Goal: Use online tool/utility: Utilize a website feature to perform a specific function

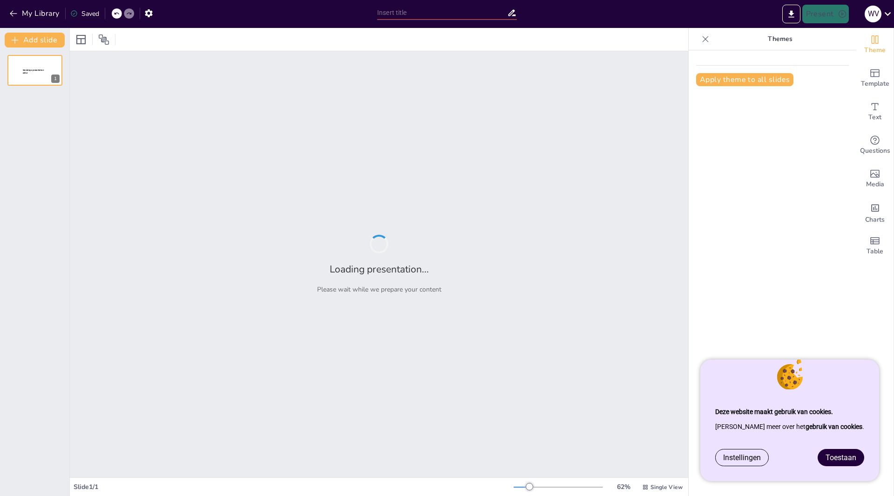
type input "Imported Presentatie-Leren-reanimeren-[PERSON_NAME]-2-Scenario-gericht-onderwij…"
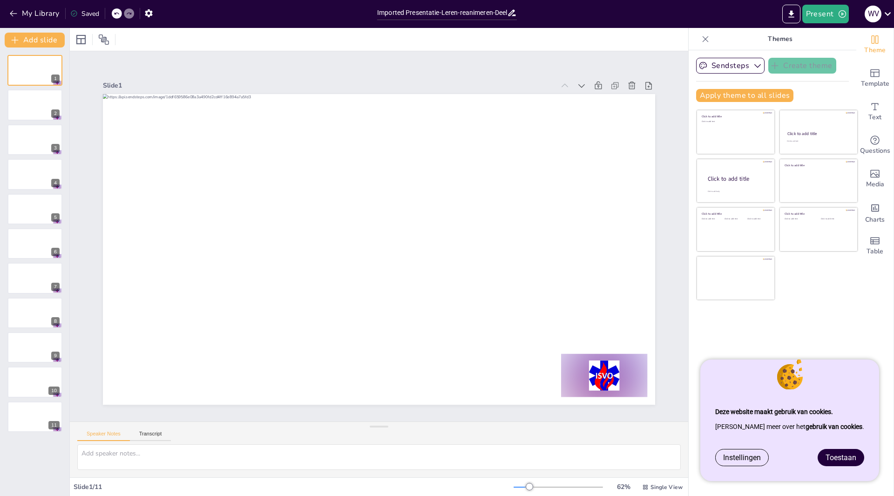
click at [844, 458] on span "Toestaan" at bounding box center [841, 457] width 31 height 9
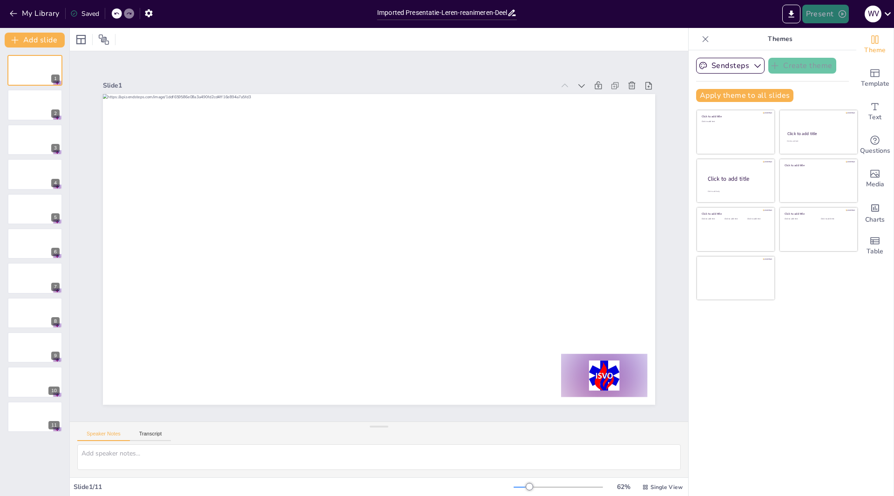
click at [840, 16] on icon "button" at bounding box center [842, 13] width 9 height 9
click at [89, 10] on div at bounding box center [447, 248] width 894 height 496
click at [50, 12] on button "My Library" at bounding box center [35, 13] width 56 height 15
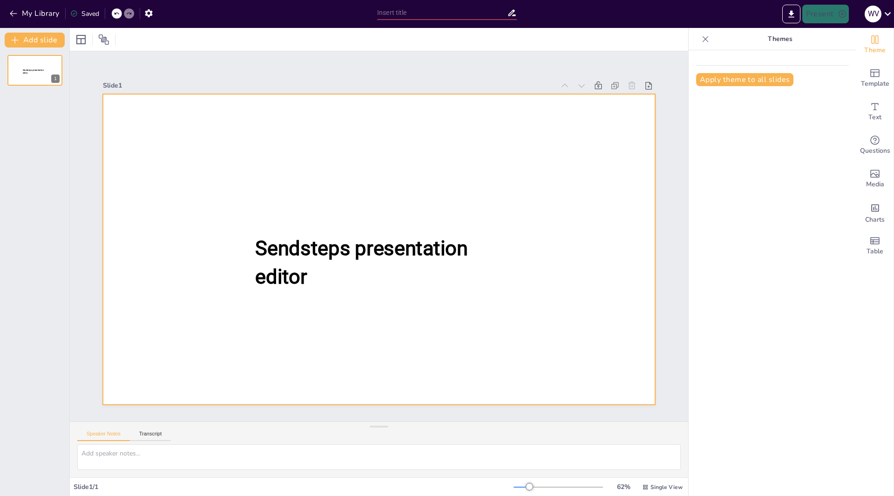
type input "Imported Presentatie-Leren-reanimeren-[PERSON_NAME]-2-Scenario-gericht-onderwij…"
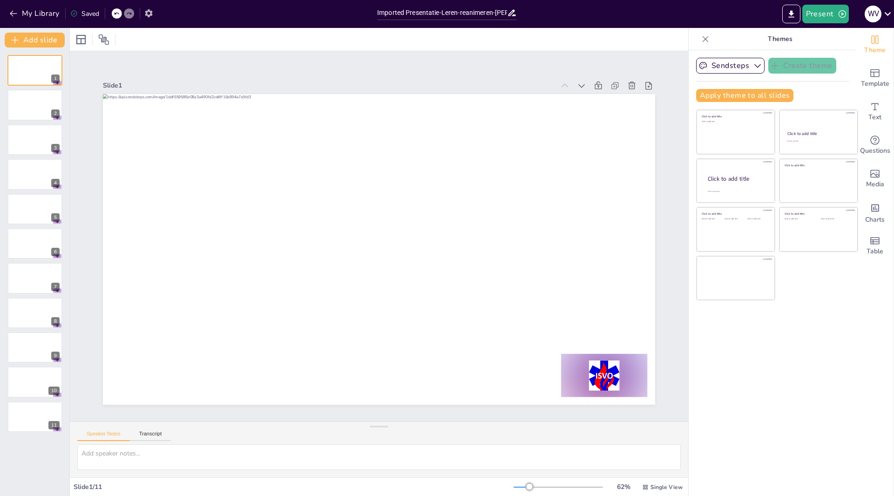
click at [155, 11] on button "button" at bounding box center [148, 13] width 17 height 17
click at [830, 14] on button "Present" at bounding box center [826, 14] width 47 height 19
click at [830, 53] on li "Play presentation" at bounding box center [840, 57] width 73 height 15
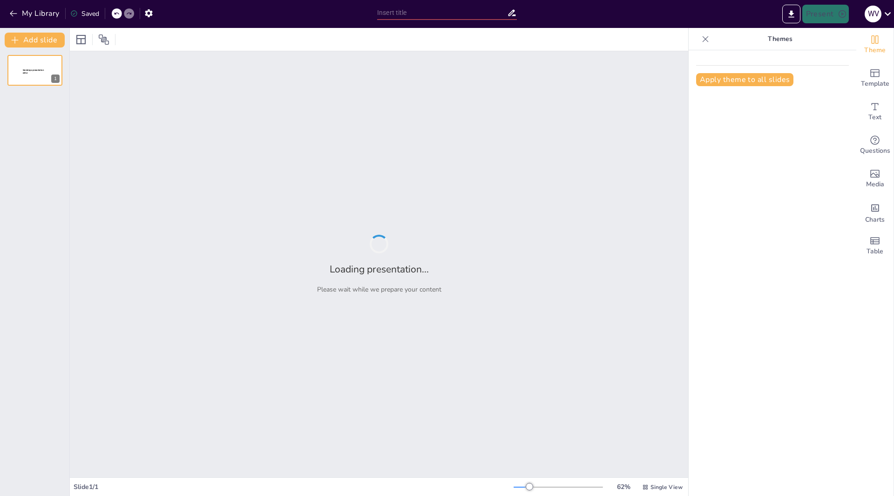
type input "Imported Presentatie-Leren-reanimeren-[PERSON_NAME]-2-Scenario-gericht-onderwij…"
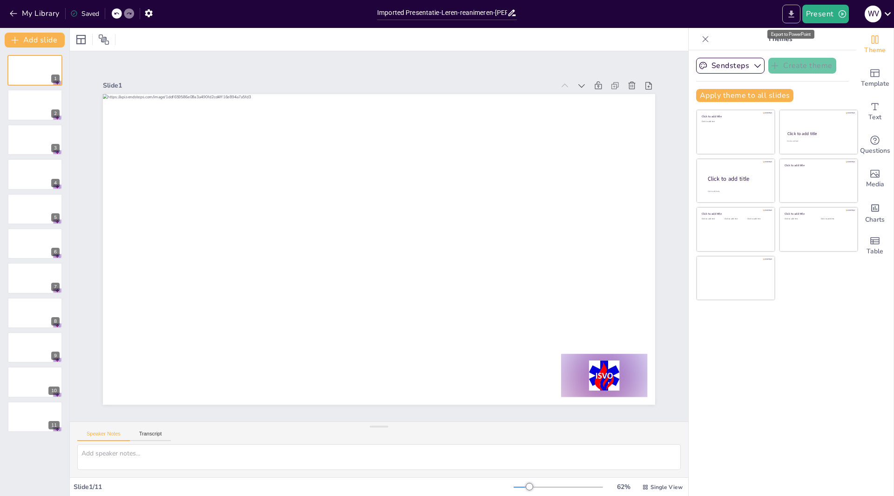
click at [789, 16] on icon "Export to PowerPoint" at bounding box center [792, 14] width 10 height 10
click at [43, 17] on button "My Library" at bounding box center [35, 13] width 56 height 15
